Goal: Check status: Check status

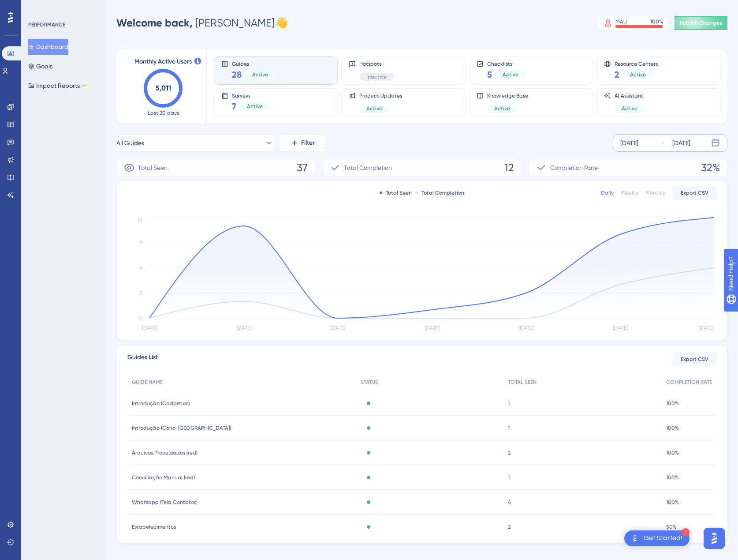
click at [681, 144] on div "[DATE]" at bounding box center [682, 143] width 18 height 11
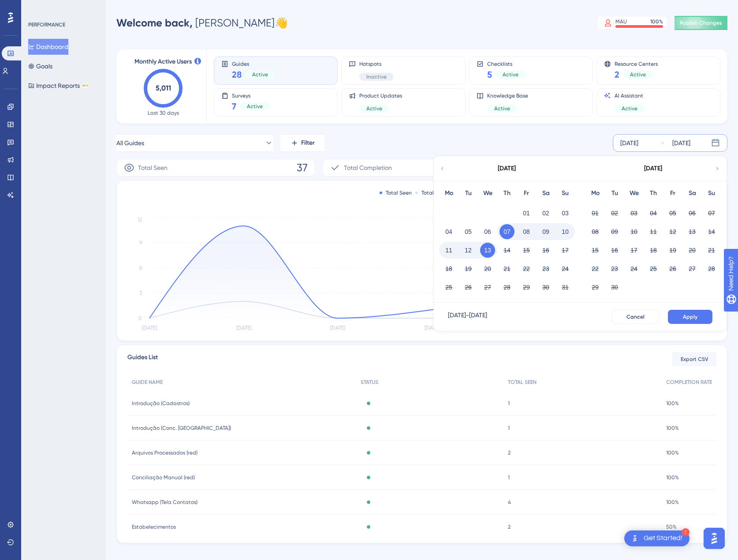
click at [491, 251] on button "13" at bounding box center [487, 250] width 15 height 15
click at [681, 315] on button "Apply" at bounding box center [690, 317] width 45 height 14
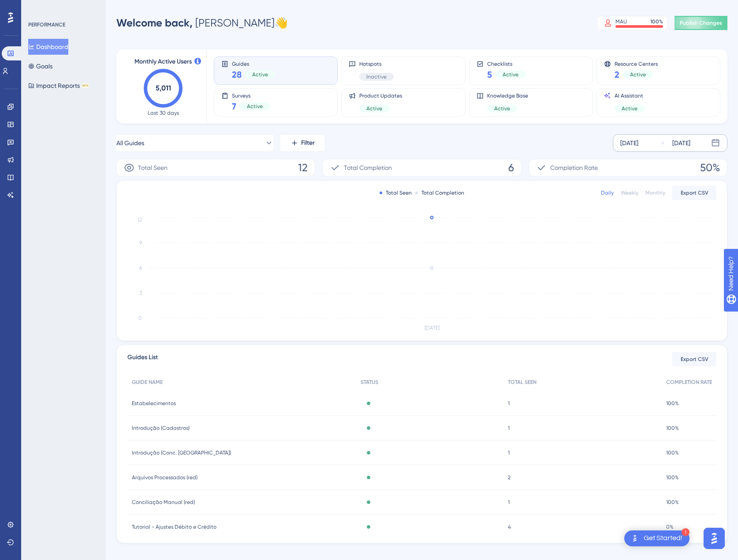
click at [689, 145] on div "[DATE]" at bounding box center [682, 143] width 18 height 11
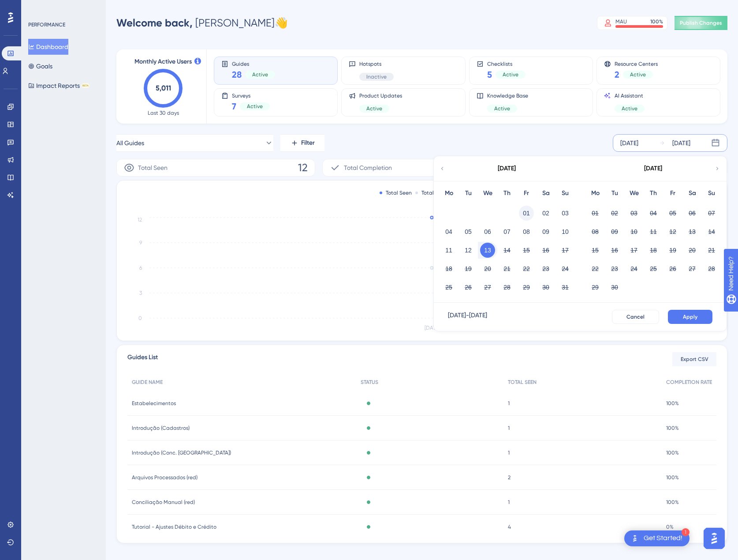
click at [523, 217] on button "01" at bounding box center [526, 213] width 15 height 15
click at [695, 315] on span "Apply" at bounding box center [690, 316] width 15 height 7
